Goal: Transaction & Acquisition: Subscribe to service/newsletter

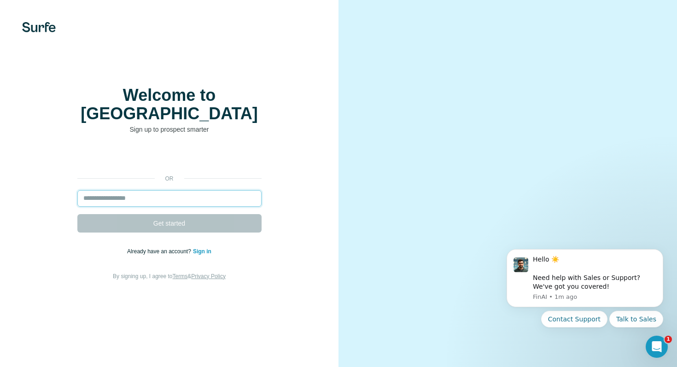
click at [182, 190] on input "email" at bounding box center [169, 198] width 184 height 17
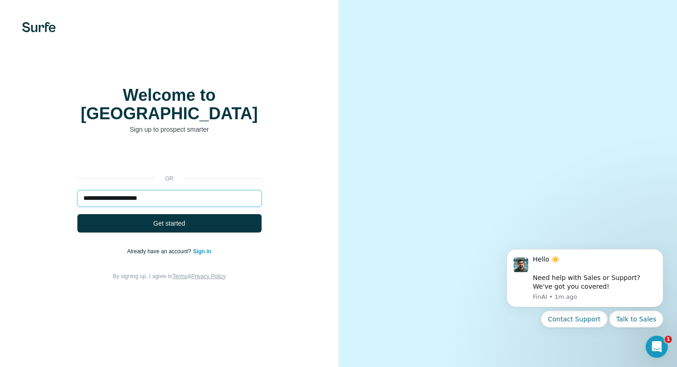
type input "**********"
click at [77, 214] on button "Get started" at bounding box center [169, 223] width 184 height 18
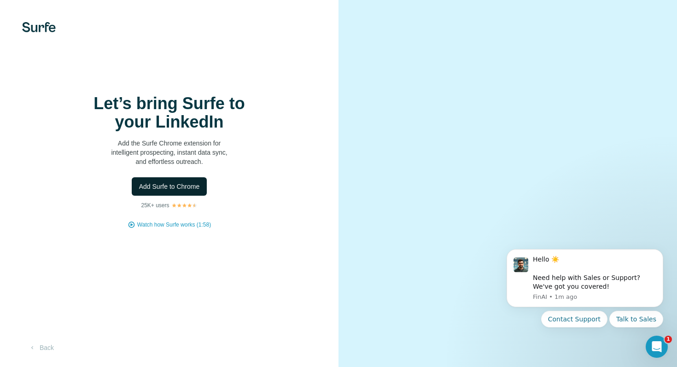
click at [179, 177] on button "Add Surfe to Chrome" at bounding box center [170, 186] width 76 height 18
